Goal: Information Seeking & Learning: Find specific fact

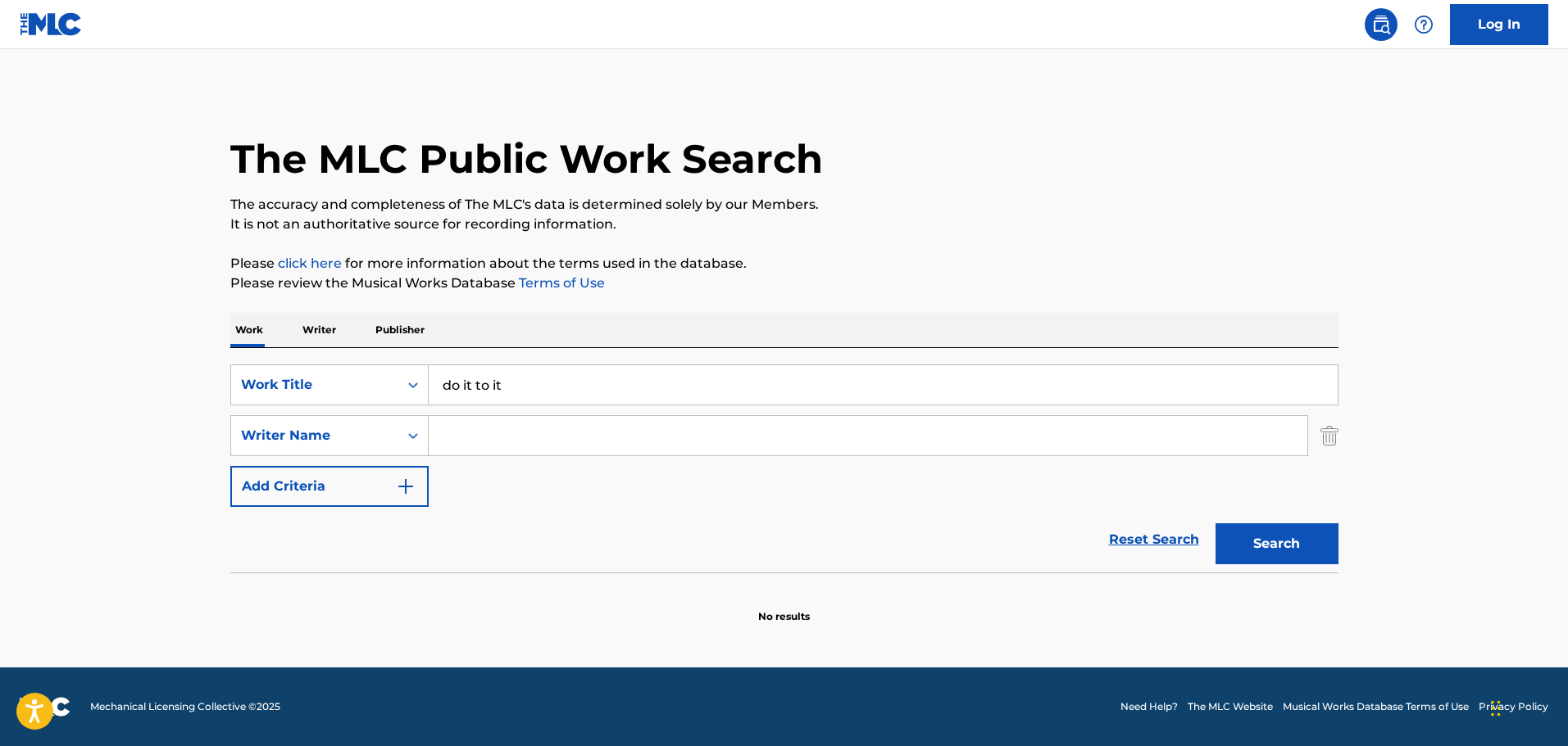
type input "do it to it"
click at [476, 433] on input "Search Form" at bounding box center [868, 435] width 879 height 39
type input "king"
click at [1215, 523] on button "Search" at bounding box center [1277, 543] width 123 height 41
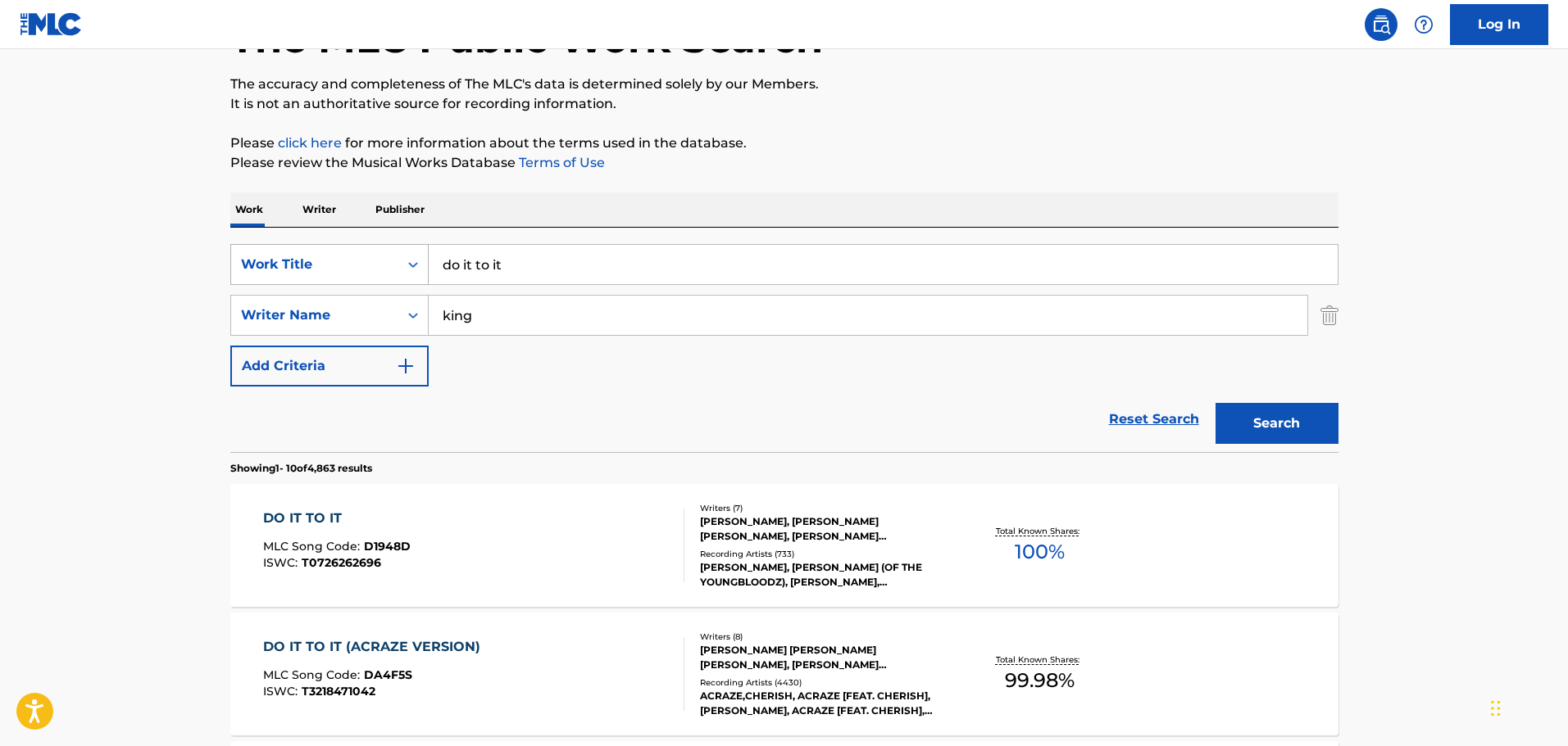
scroll to position [327, 0]
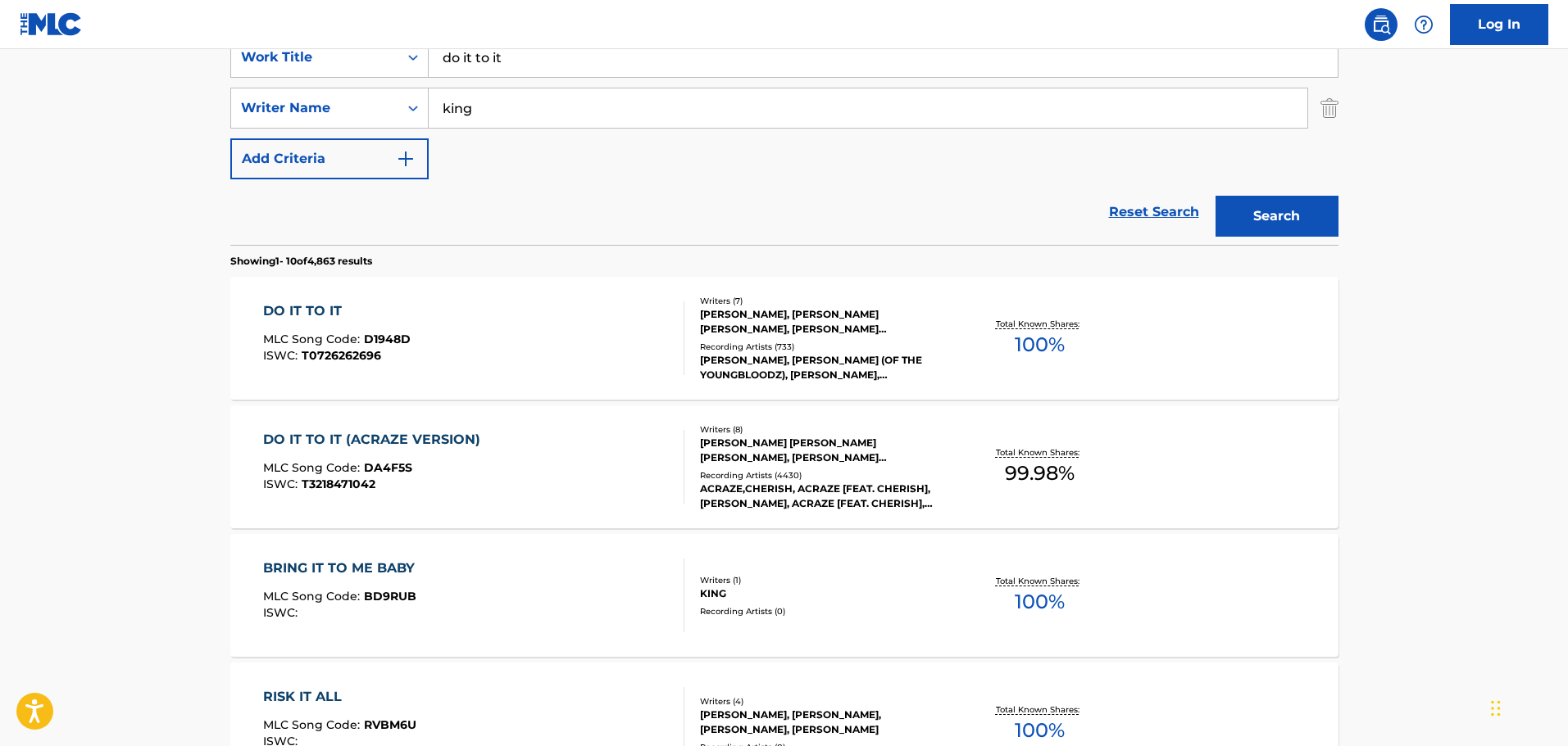
click at [538, 337] on div "DO IT TO IT MLC Song Code : D1948D ISWC : T0726262696" at bounding box center [474, 338] width 421 height 74
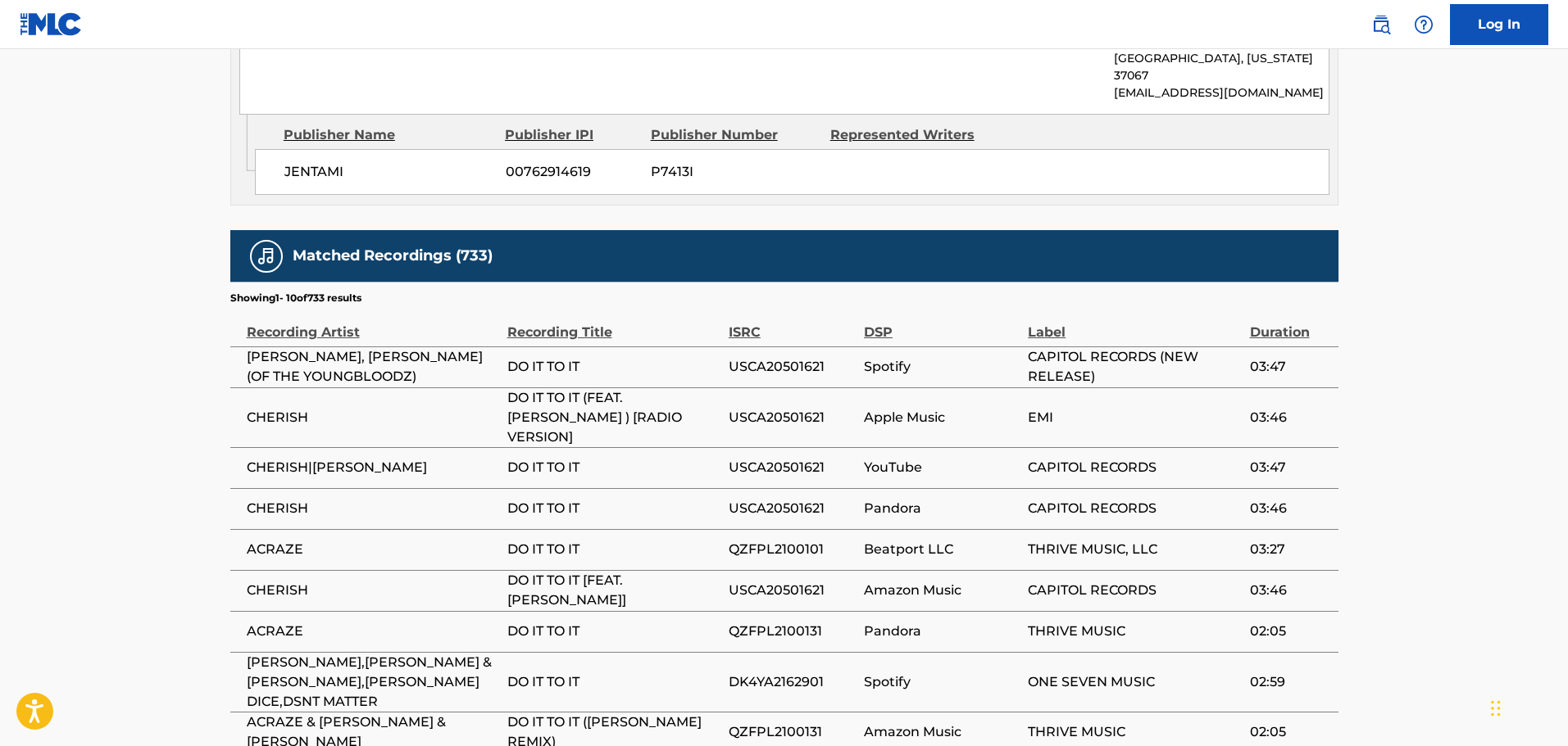
scroll to position [3320, 0]
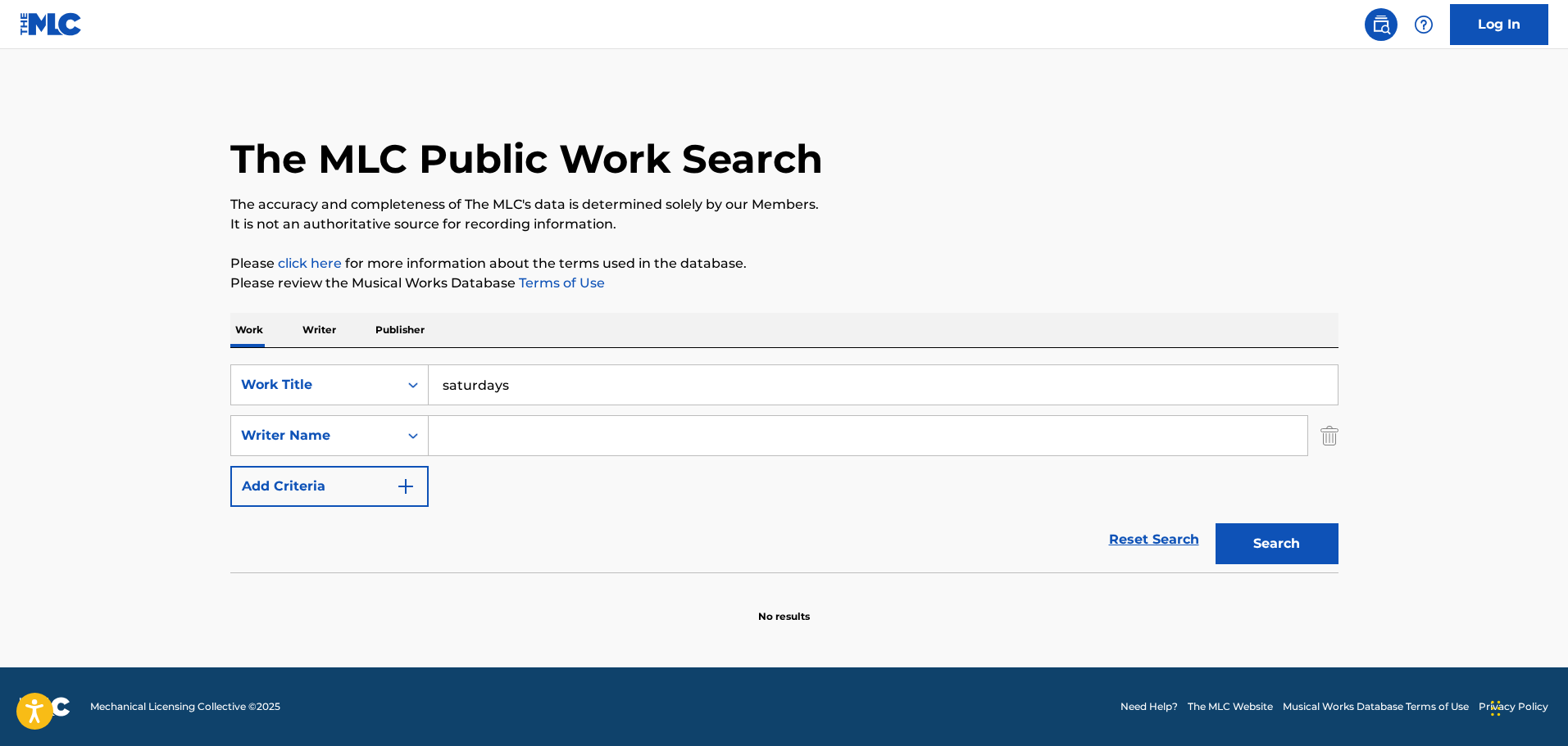
type input "saturdays"
click at [482, 433] on input "Search Form" at bounding box center [868, 435] width 879 height 39
type input "king"
click at [1215, 523] on button "Search" at bounding box center [1277, 543] width 123 height 41
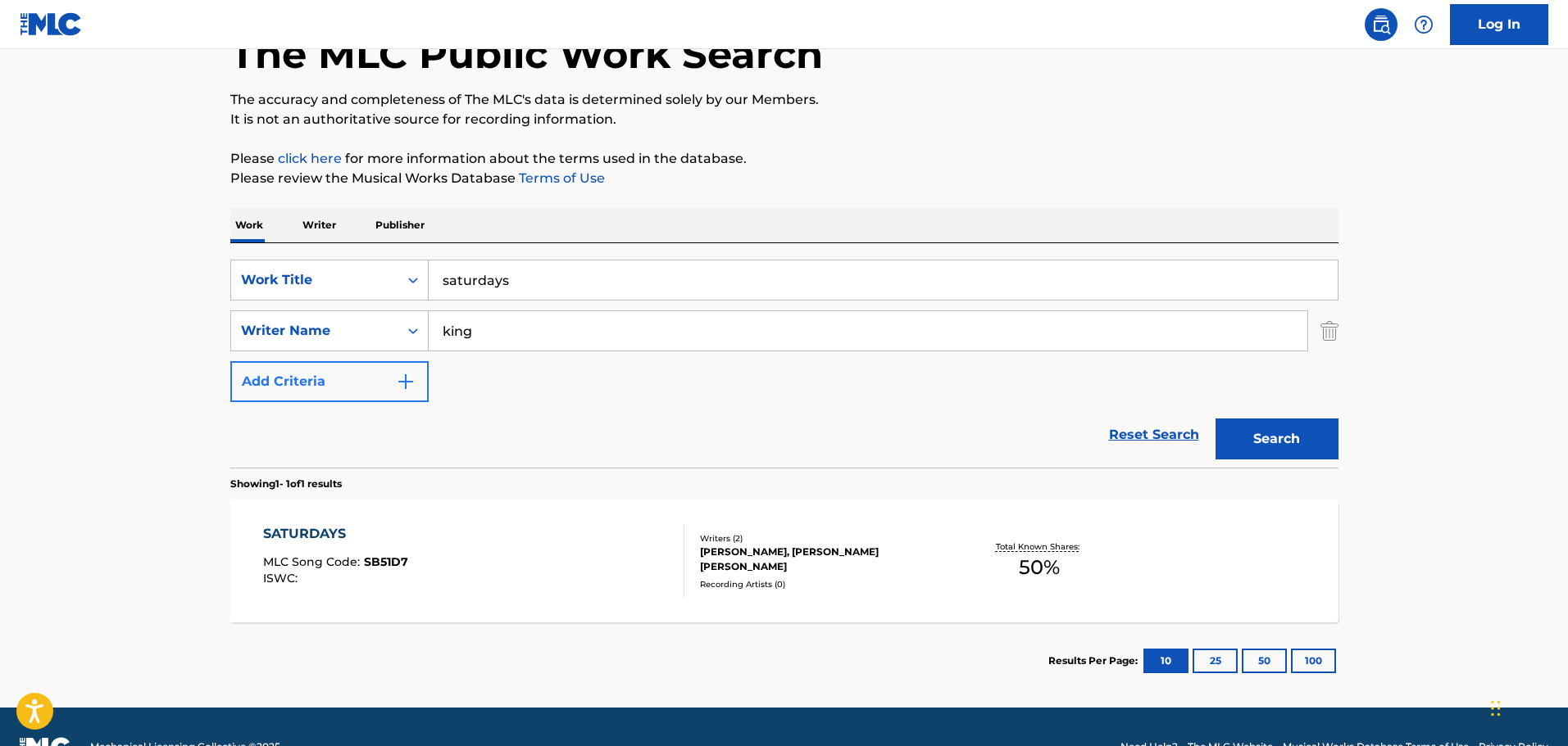
scroll to position [145, 0]
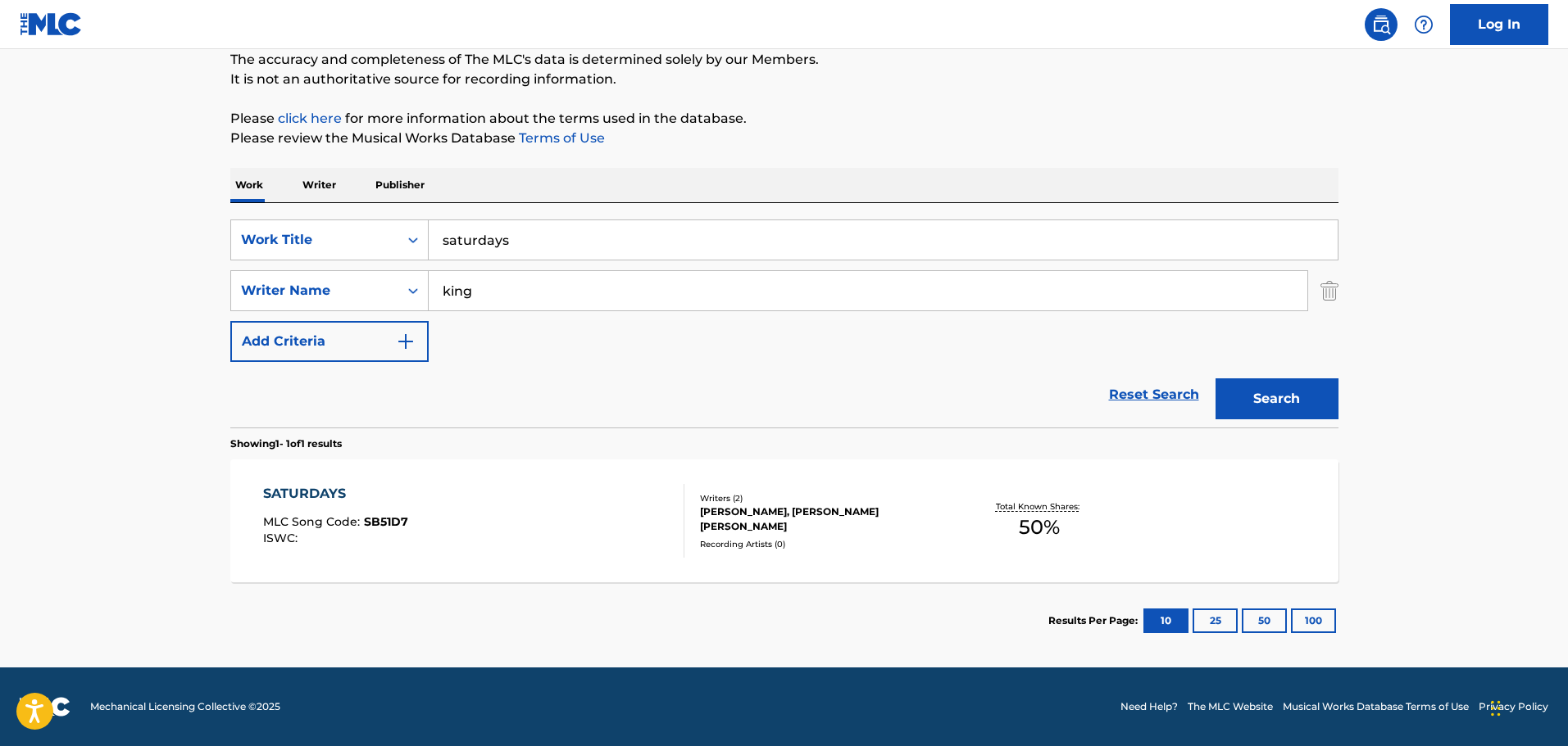
click at [546, 526] on div "SATURDAYS MLC Song Code : SB51D7 ISWC :" at bounding box center [474, 520] width 421 height 74
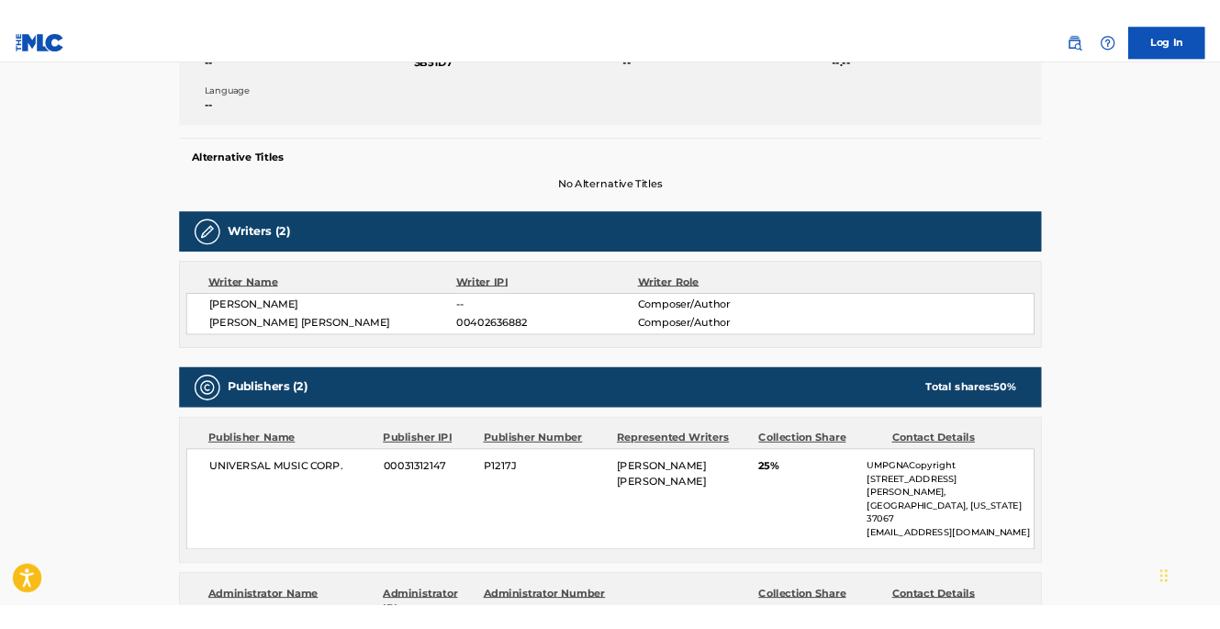
scroll to position [1, 0]
